Goal: Information Seeking & Learning: Learn about a topic

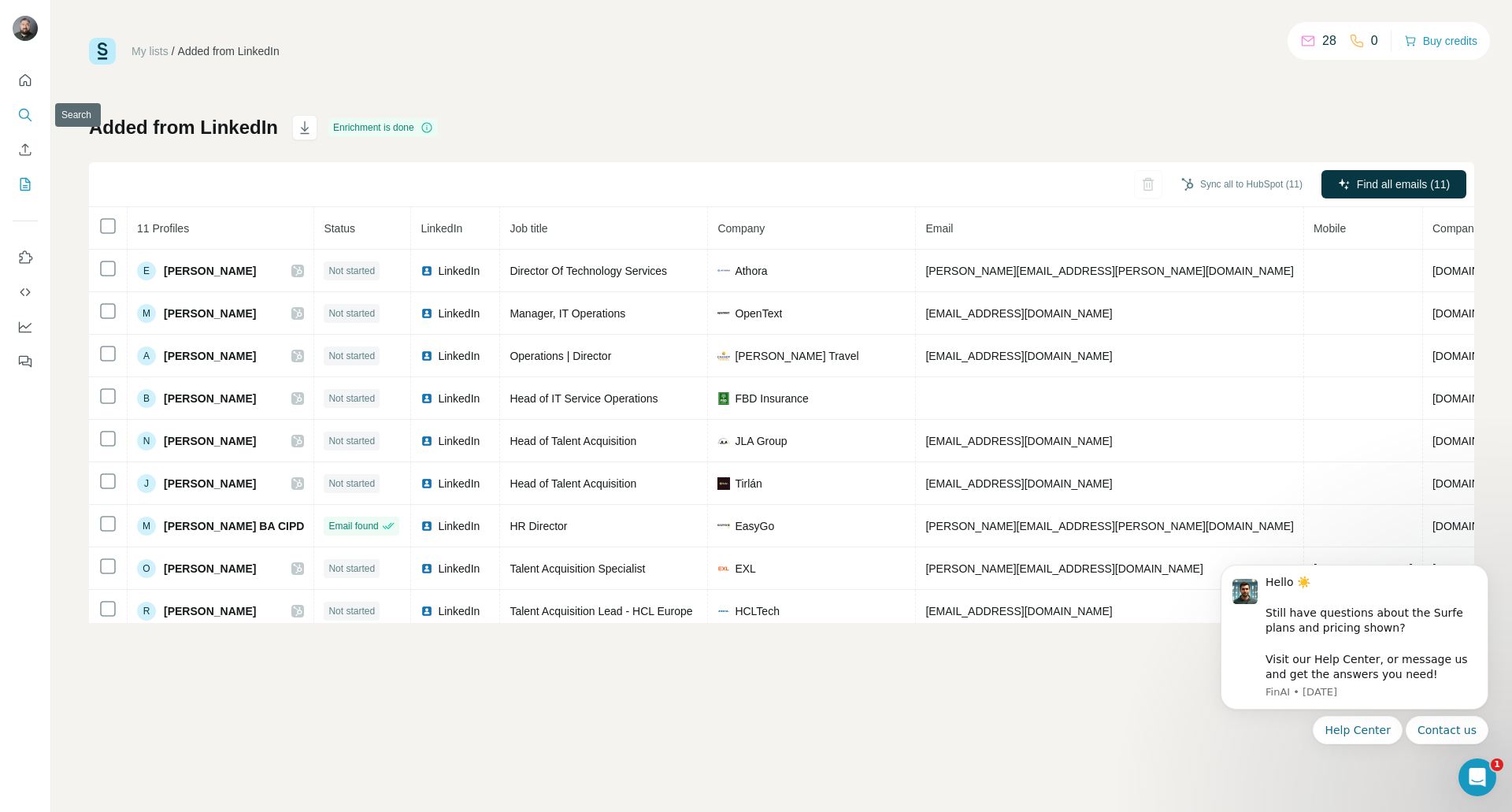
click at [28, 119] on icon "Search" at bounding box center [26, 115] width 16 height 16
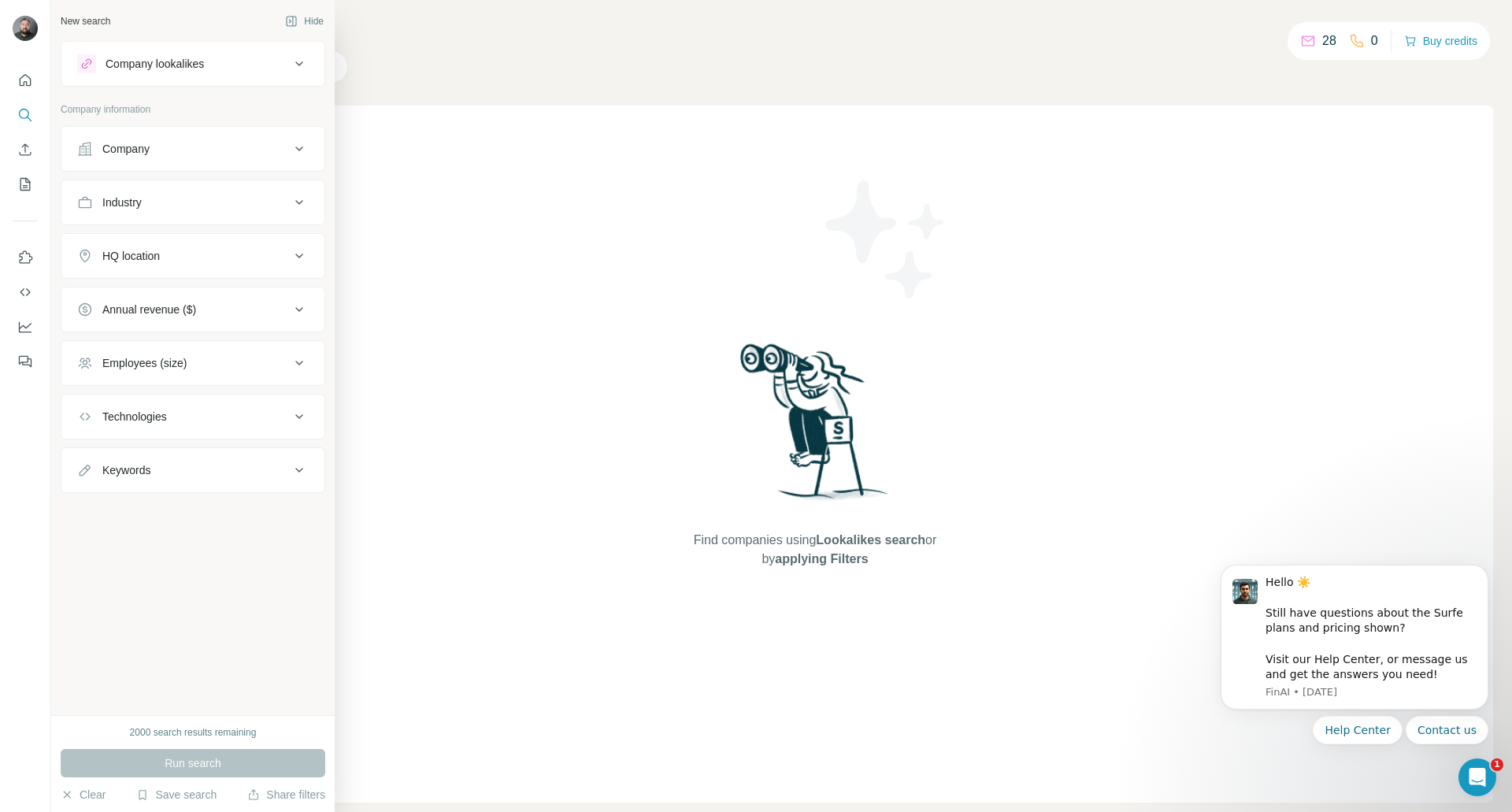
click at [210, 263] on div "HQ location" at bounding box center [184, 256] width 212 height 16
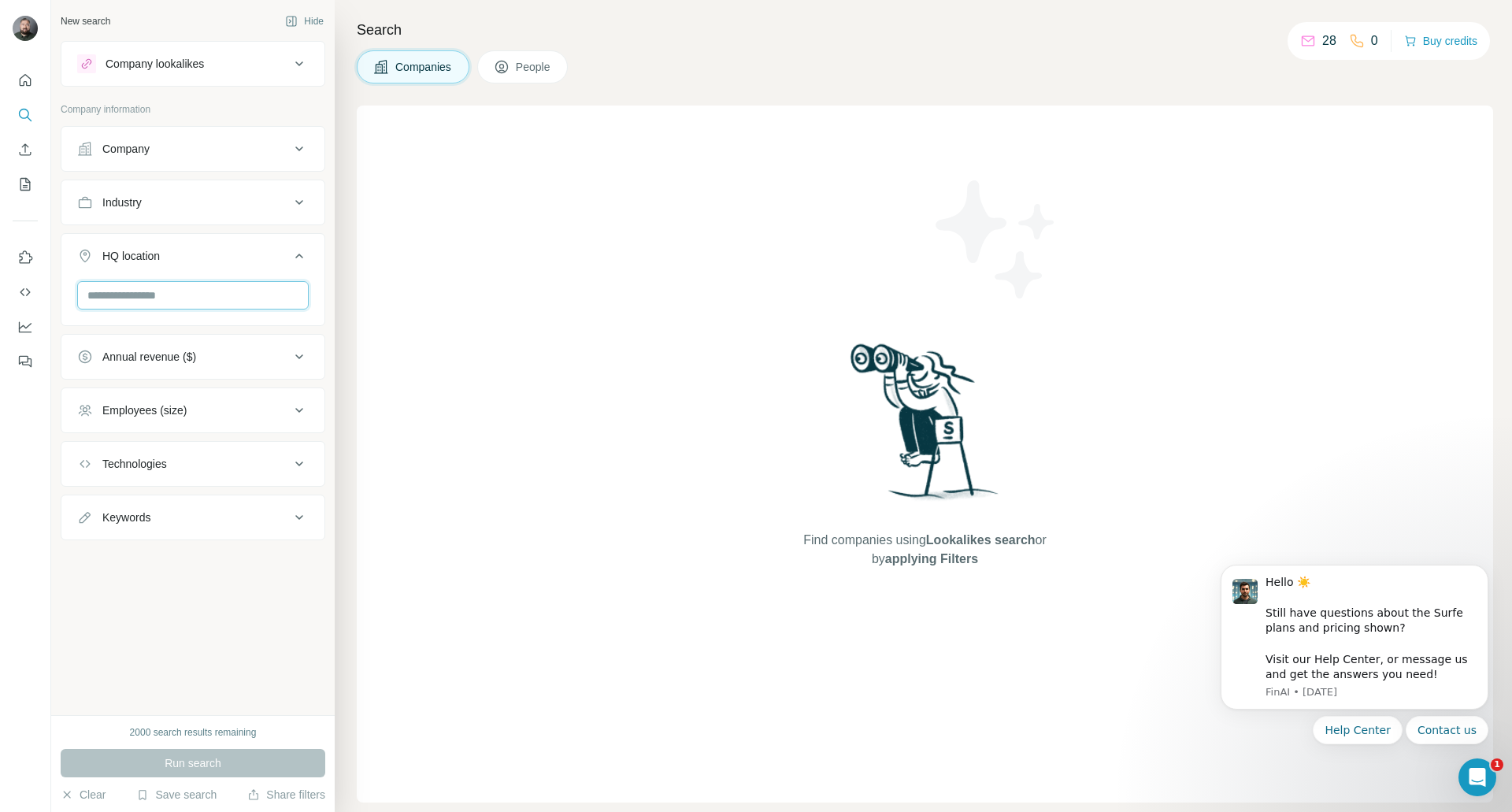
click at [216, 296] on input "text" at bounding box center [194, 295] width 232 height 29
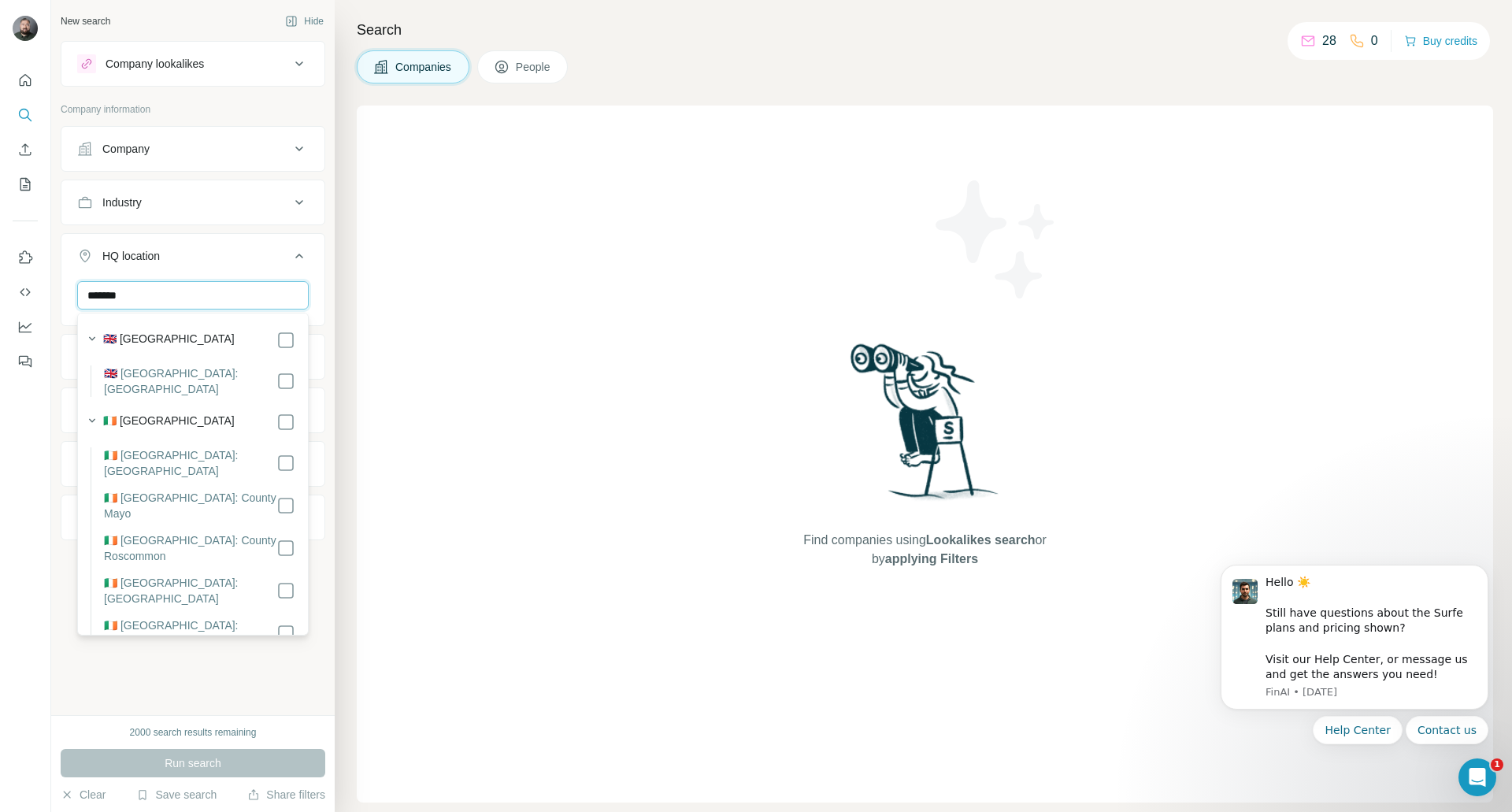
type input "*******"
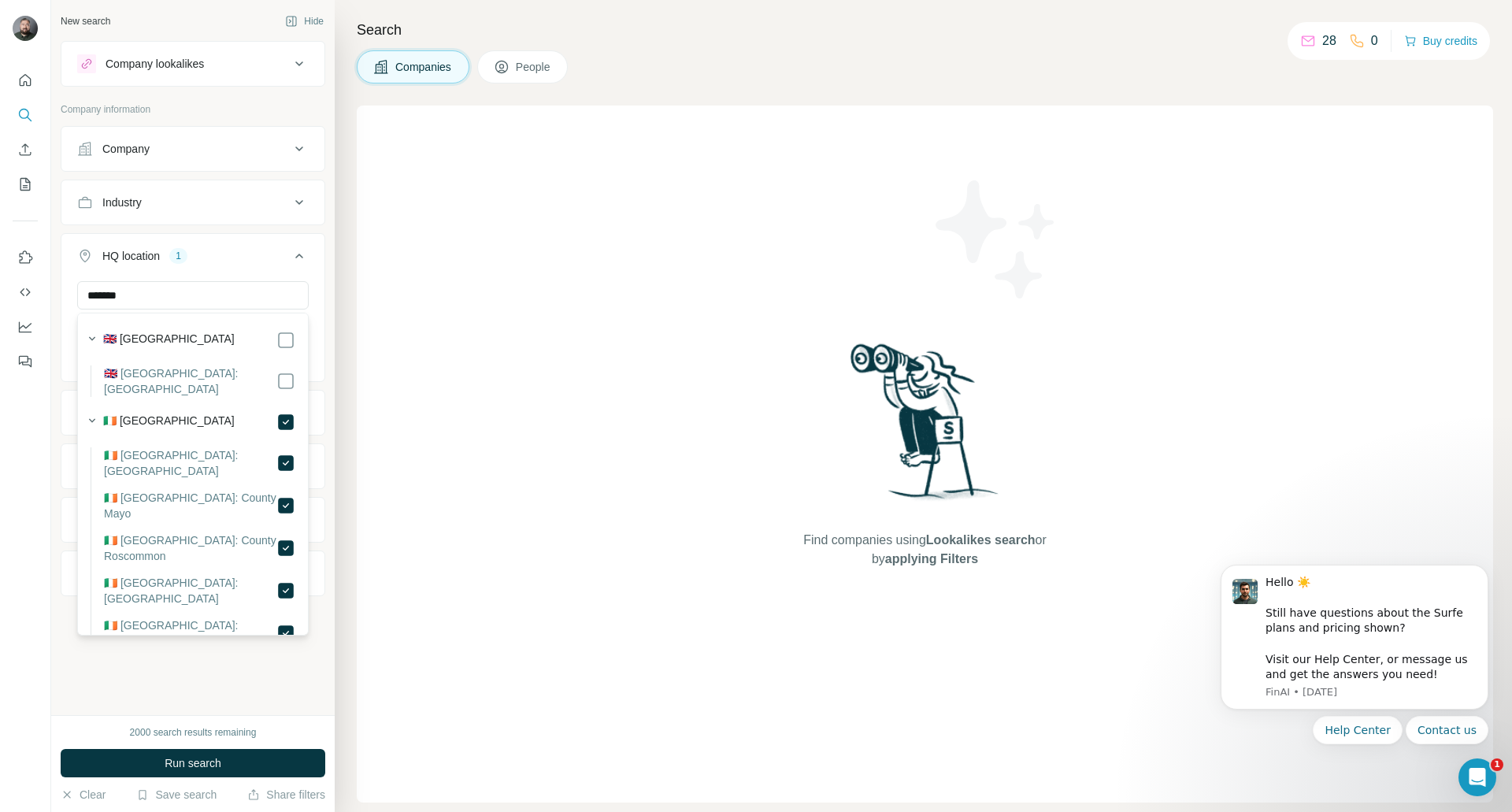
click at [181, 678] on div "New search Hide Company lookalikes Company information Company Industry HQ loca…" at bounding box center [193, 358] width 284 height 716
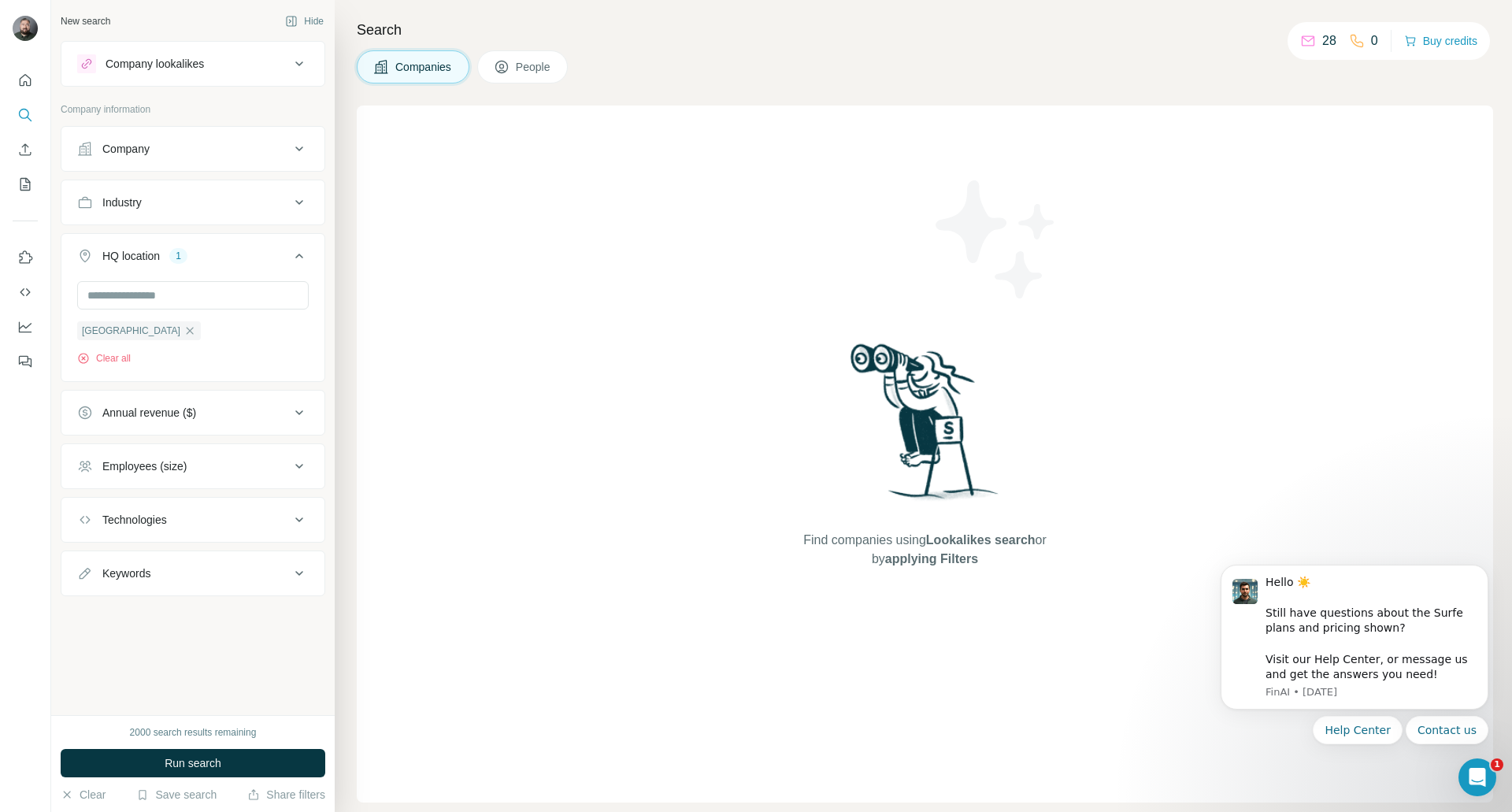
click at [225, 474] on div "Employees (size)" at bounding box center [184, 466] width 212 height 16
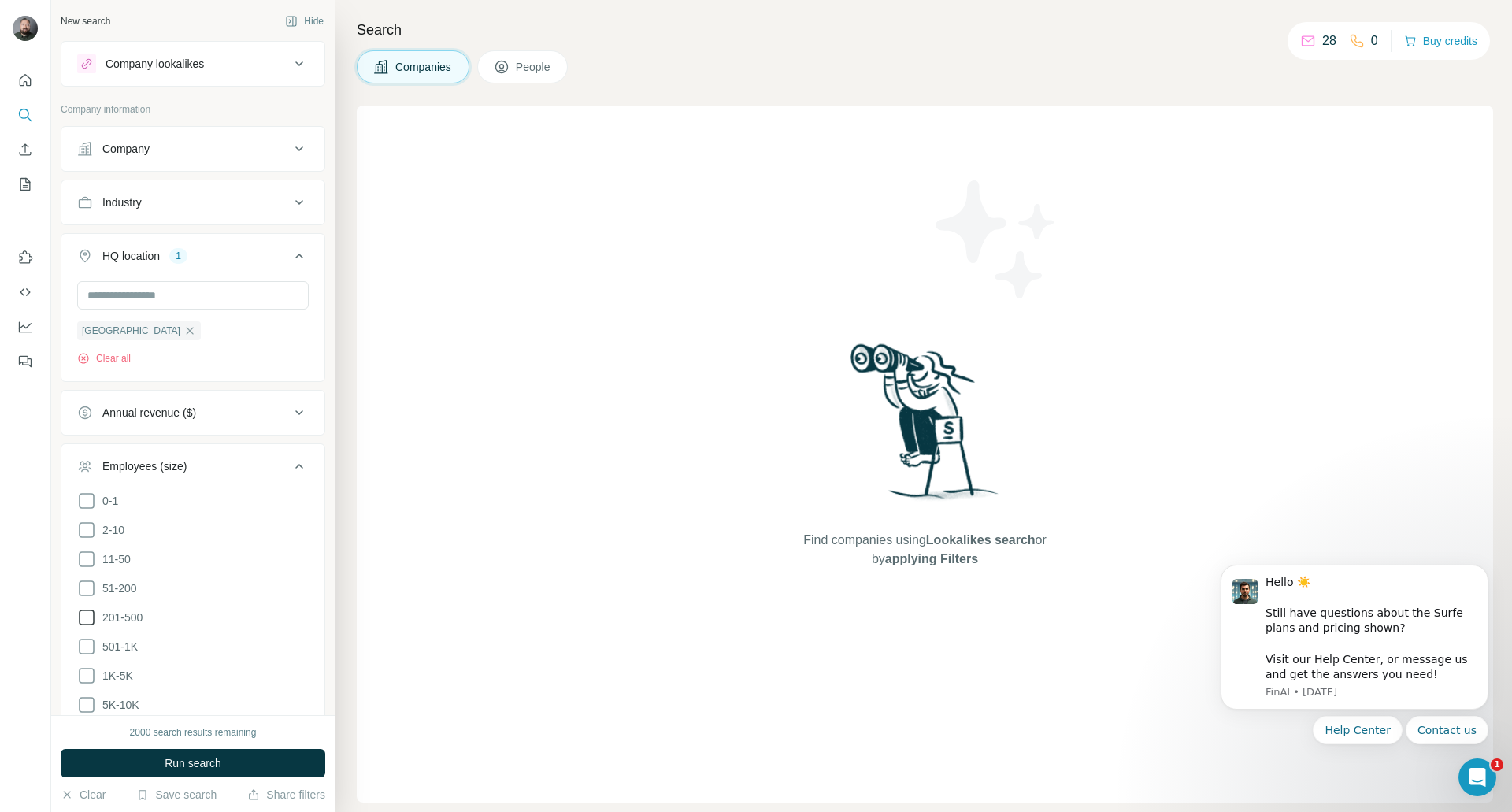
click at [85, 613] on icon at bounding box center [86, 617] width 19 height 19
click at [245, 757] on button "Run search" at bounding box center [193, 763] width 264 height 29
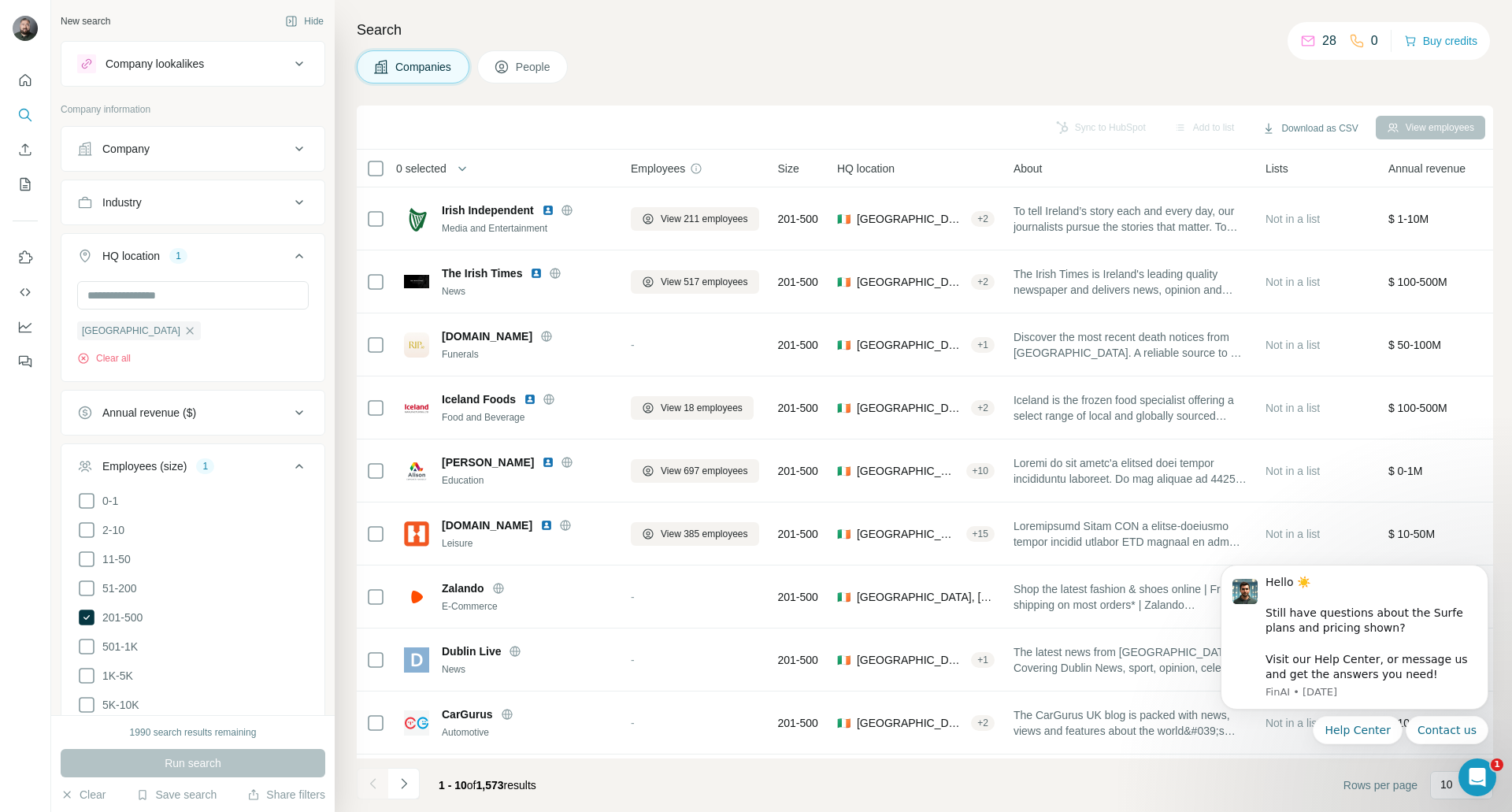
click at [203, 186] on button "Industry" at bounding box center [194, 203] width 263 height 37
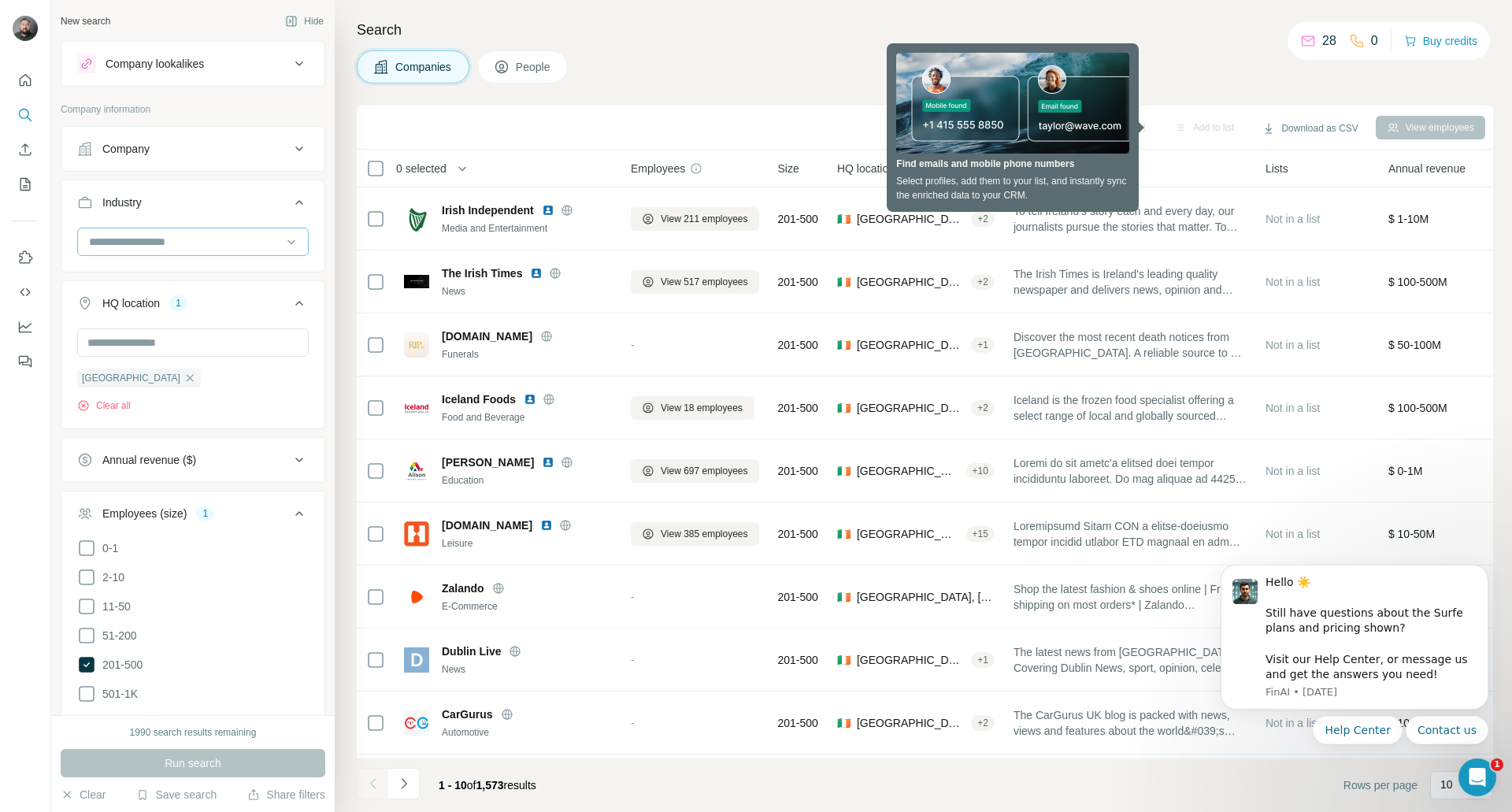
click at [200, 238] on input at bounding box center [185, 242] width 195 height 18
type input "*"
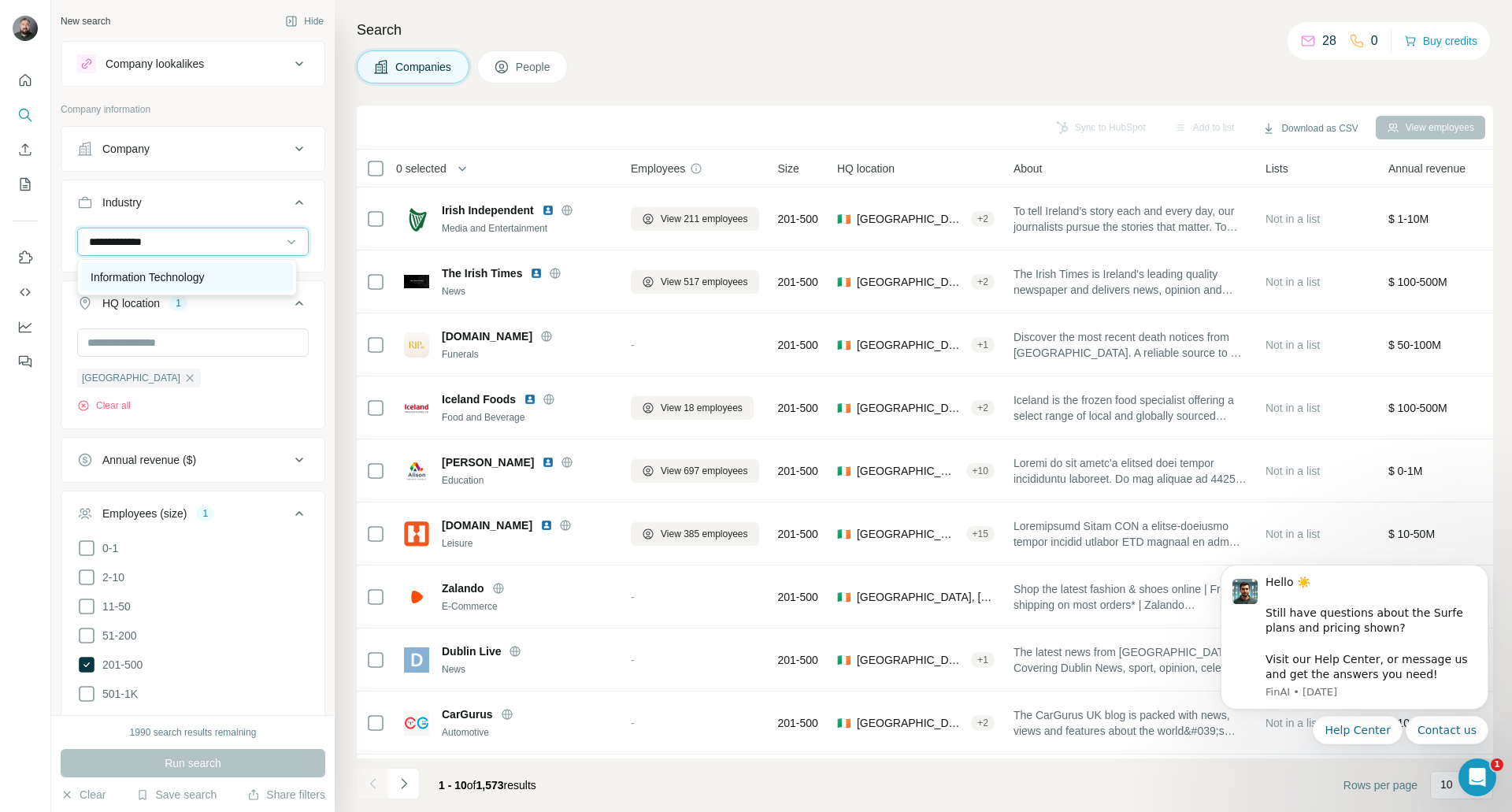
type input "**********"
click at [194, 273] on p "Information Technology" at bounding box center [147, 277] width 114 height 16
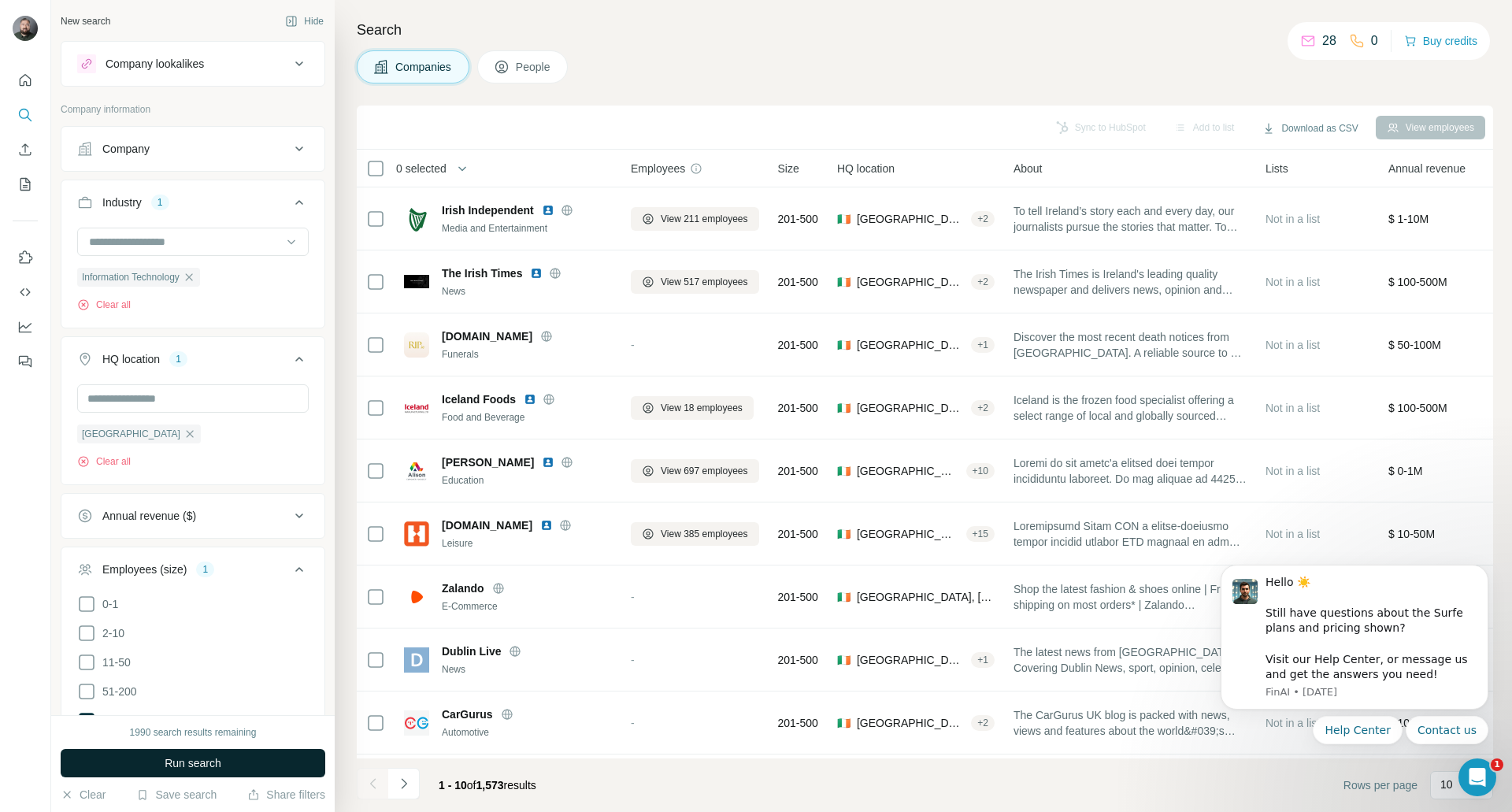
click at [208, 762] on span "Run search" at bounding box center [194, 764] width 57 height 16
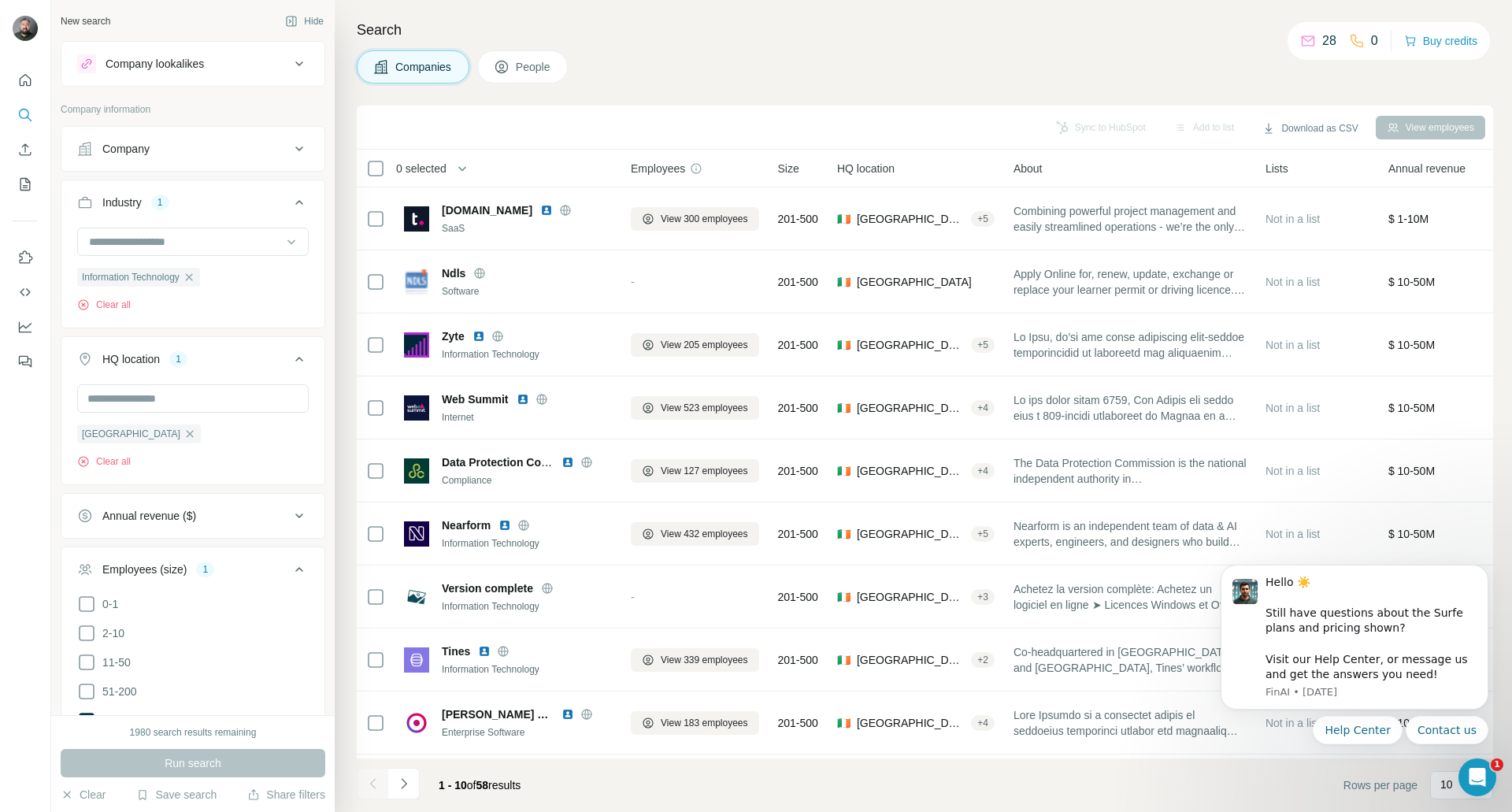
click at [531, 68] on span "People" at bounding box center [533, 67] width 36 height 16
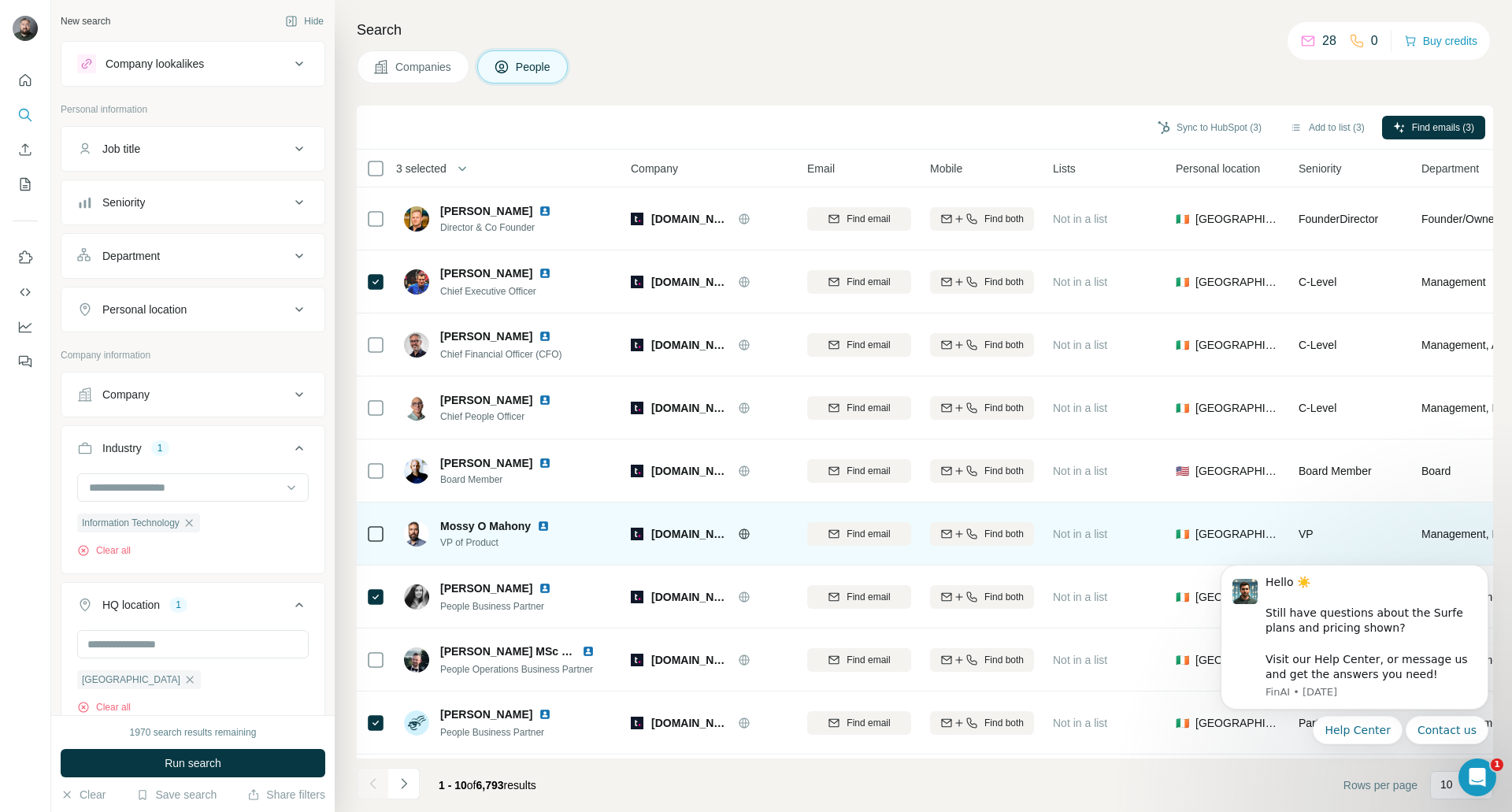
drag, startPoint x: 511, startPoint y: 641, endPoint x: 501, endPoint y: 436, distance: 205.2
click at [0, 0] on tbody "[PERSON_NAME] Director & Co Founder [DOMAIN_NAME] Find email Find both Not in a…" at bounding box center [0, 0] width 0 height 0
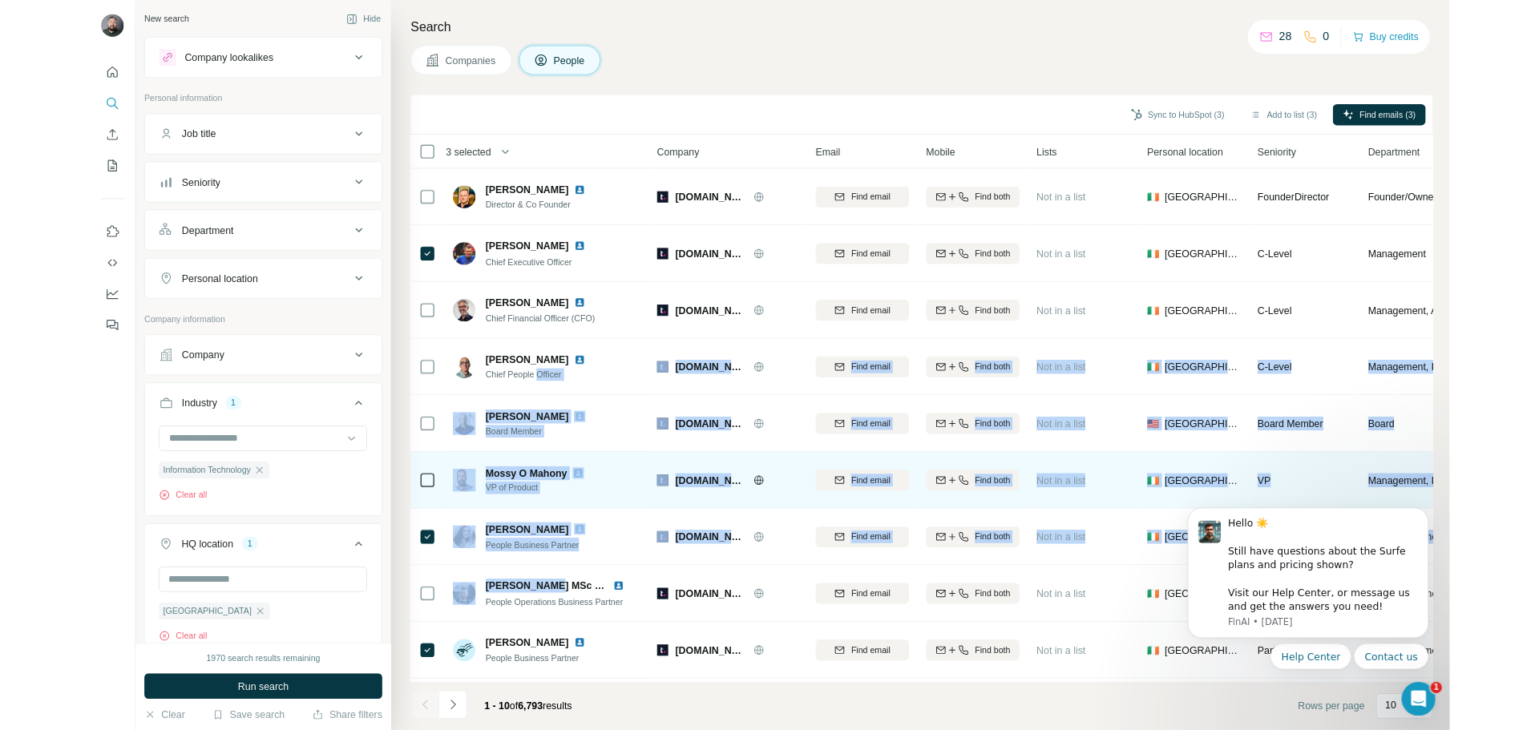
scroll to position [68, 0]
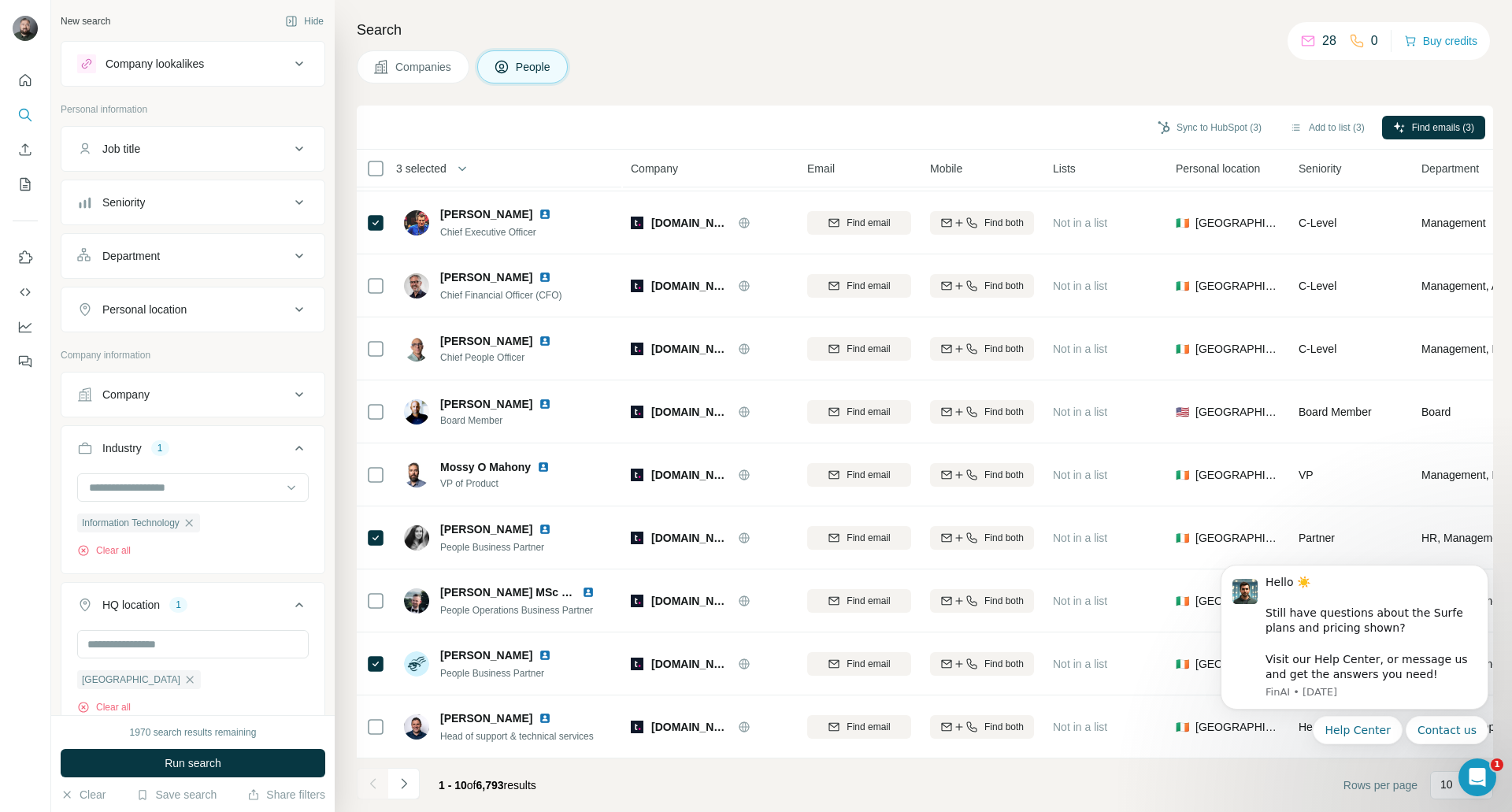
click at [763, 84] on div "Search Companies People Sync to HubSpot (3) Add to list (3) Find emails (3) 3 s…" at bounding box center [924, 406] width 1177 height 812
